Goal: Task Accomplishment & Management: Manage account settings

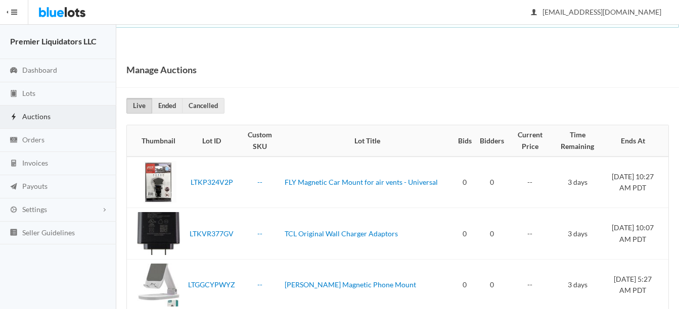
click at [28, 114] on span "Auctions" at bounding box center [36, 116] width 28 height 9
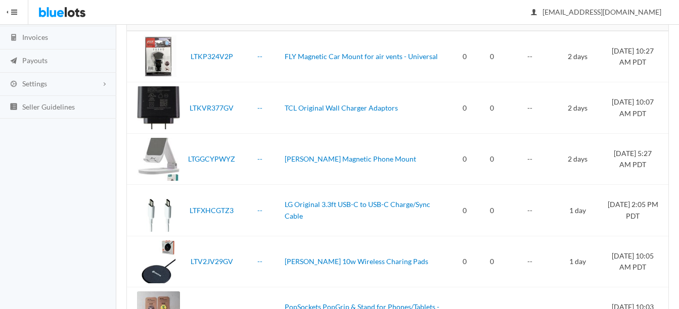
scroll to position [27, 0]
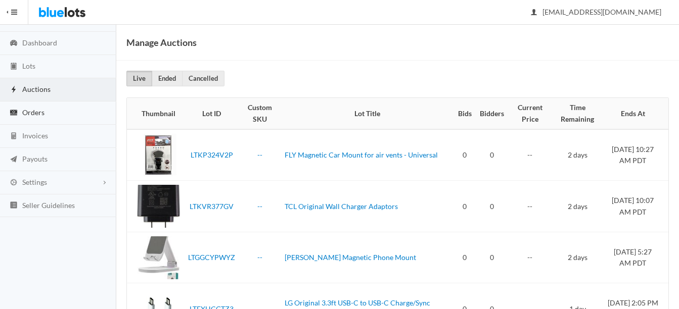
click at [29, 112] on span "Orders" at bounding box center [33, 112] width 22 height 9
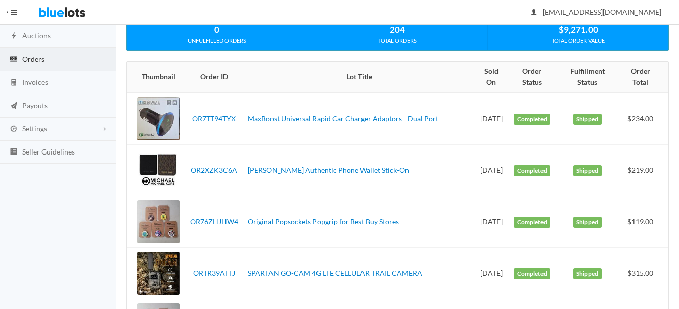
scroll to position [101, 0]
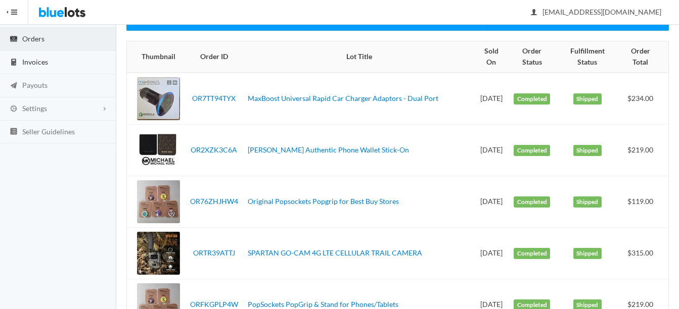
click at [40, 59] on span "Invoices" at bounding box center [35, 62] width 26 height 9
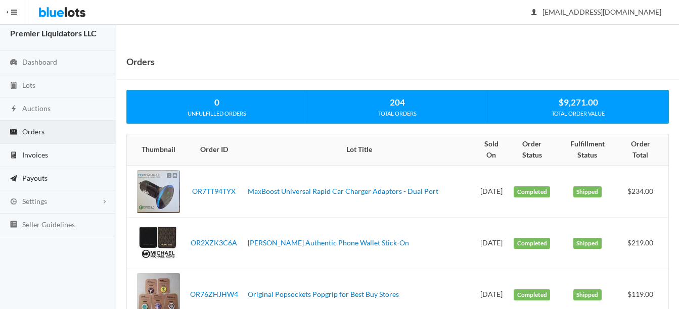
scroll to position [0, 0]
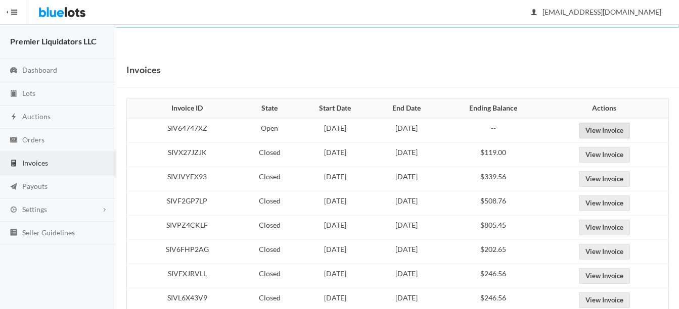
click at [619, 133] on link "View Invoice" at bounding box center [604, 131] width 51 height 16
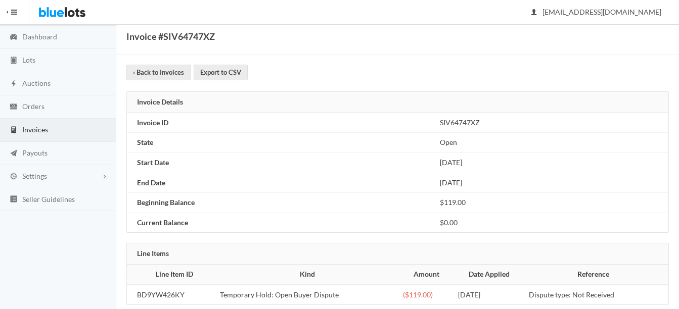
scroll to position [50, 0]
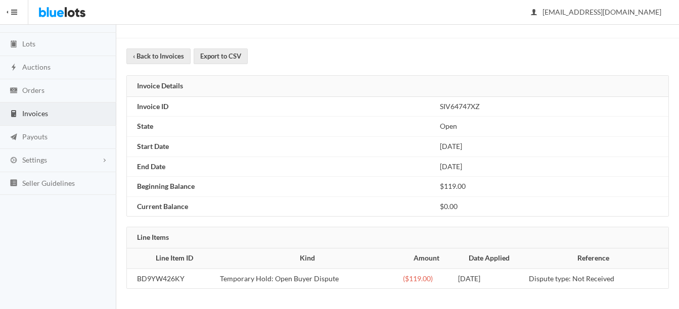
click at [39, 112] on span "Invoices" at bounding box center [35, 113] width 26 height 9
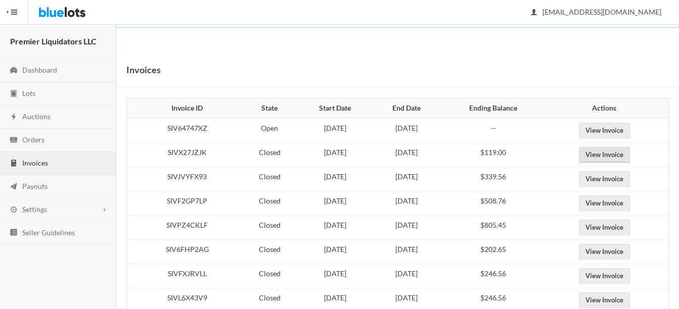
click at [620, 154] on link "View Invoice" at bounding box center [604, 155] width 51 height 16
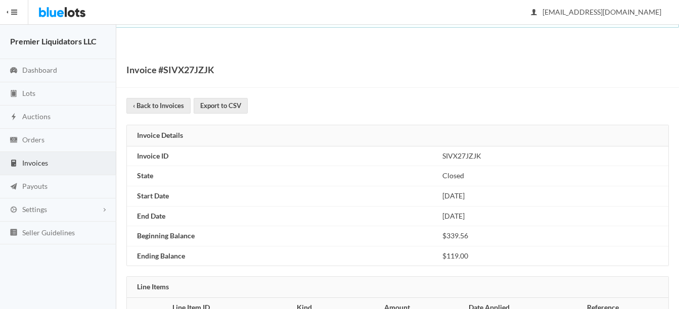
click at [37, 164] on span "Invoices" at bounding box center [35, 163] width 26 height 9
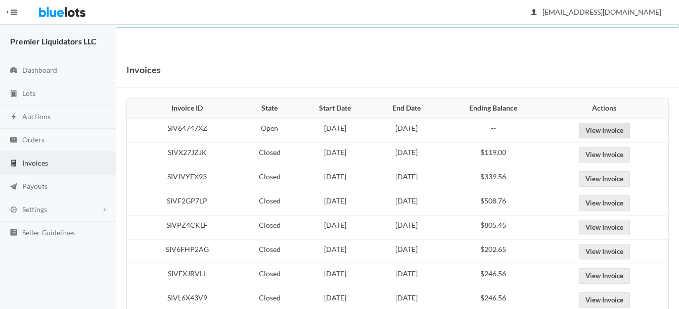
click at [617, 128] on link "View Invoice" at bounding box center [604, 131] width 51 height 16
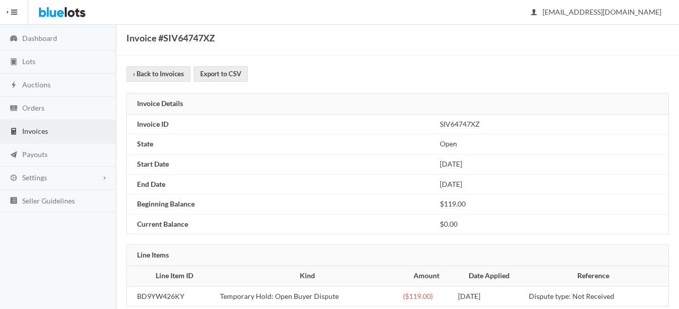
scroll to position [50, 0]
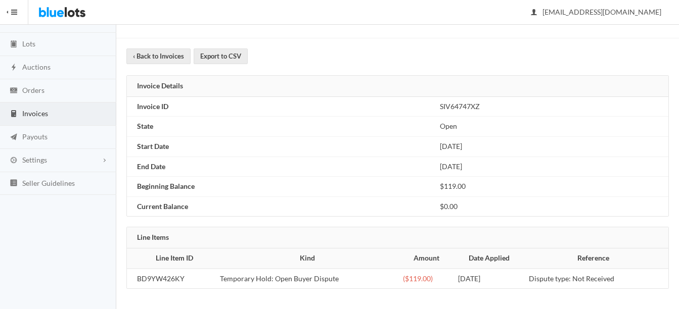
drag, startPoint x: 641, startPoint y: 278, endPoint x: 133, endPoint y: 141, distance: 526.4
click at [133, 141] on div "Invoice #SIV64747XZ ‹ Back to Invoices Export to CSV Invoice Details Invoice ID…" at bounding box center [397, 156] width 563 height 307
copy div "Start Date October 1, 2025 End Date October 15, 2025 Beginning Balance $119.00 …"
click at [36, 90] on span "Orders" at bounding box center [33, 90] width 22 height 9
